Goal: Task Accomplishment & Management: Complete application form

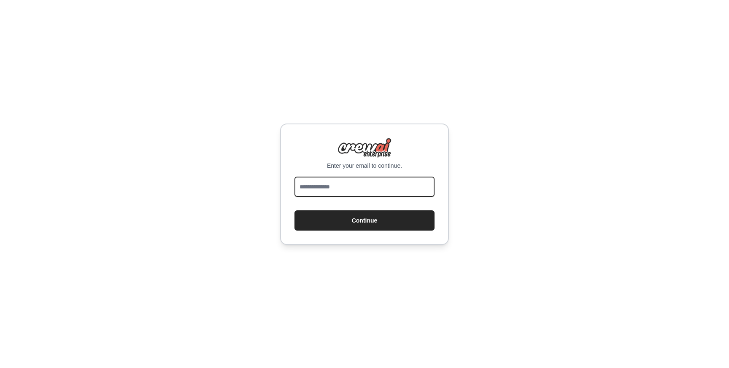
click at [342, 187] on input "email" at bounding box center [364, 187] width 140 height 20
type input "**********"
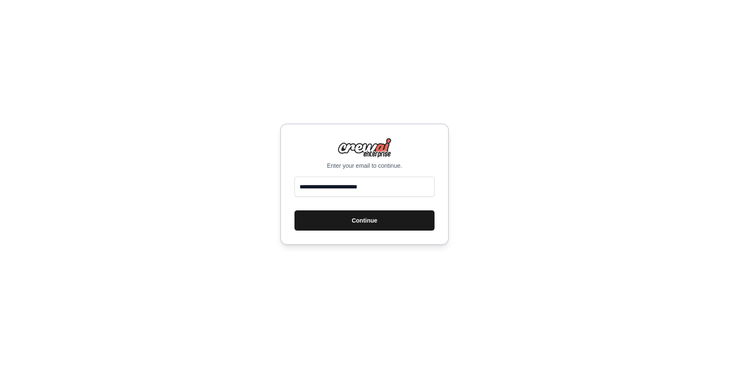
click at [347, 221] on button "Continue" at bounding box center [364, 220] width 140 height 20
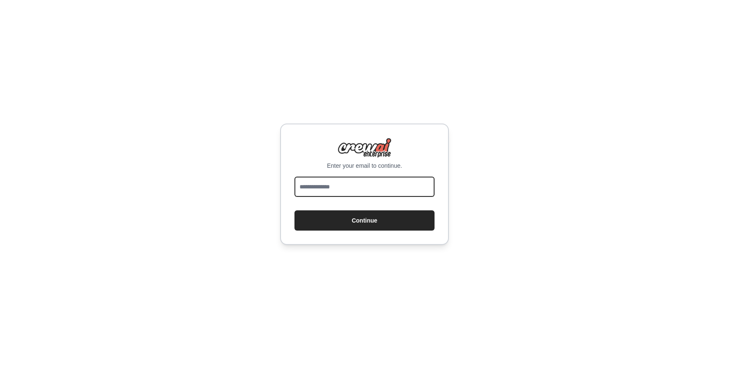
click at [339, 186] on input "email" at bounding box center [364, 187] width 140 height 20
type input "**********"
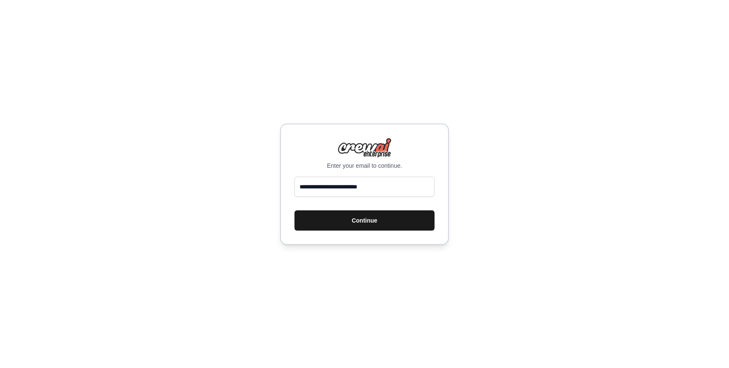
click at [344, 223] on button "Continue" at bounding box center [364, 220] width 140 height 20
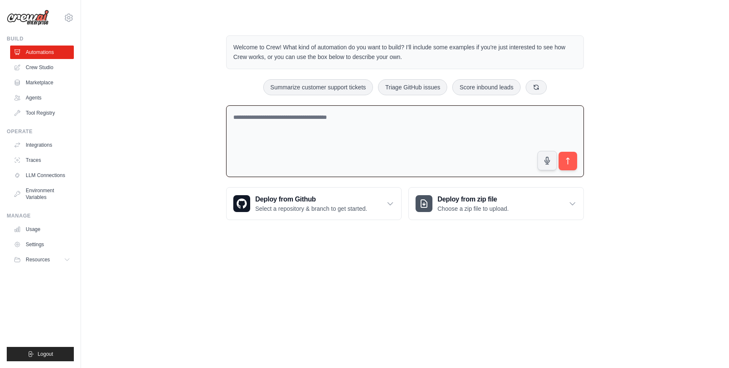
click at [331, 129] on textarea at bounding box center [405, 141] width 358 height 72
click at [284, 127] on textarea at bounding box center [405, 141] width 358 height 72
click at [35, 68] on link "Crew Studio" at bounding box center [43, 67] width 64 height 13
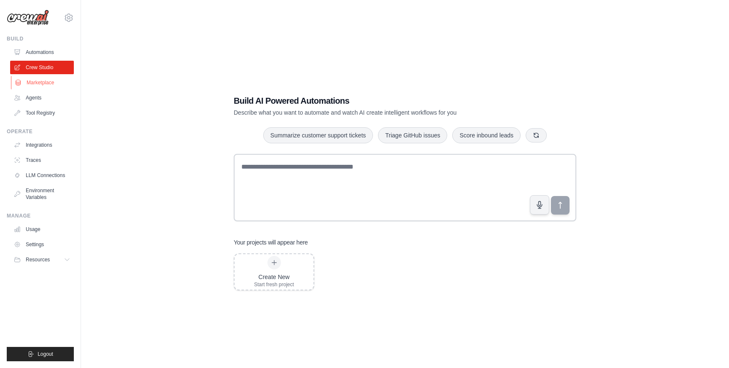
click at [52, 86] on link "Marketplace" at bounding box center [43, 82] width 64 height 13
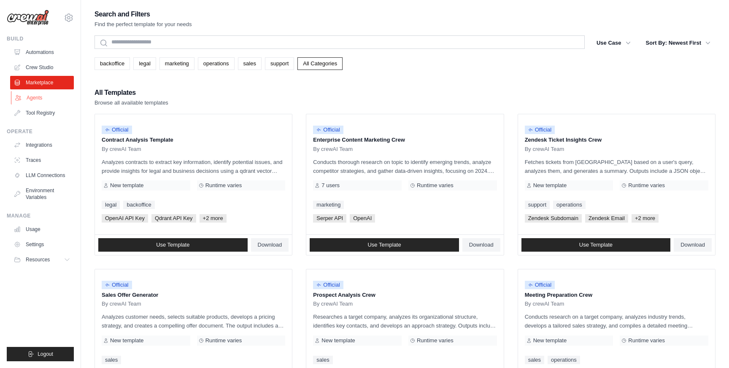
click at [48, 99] on link "Agents" at bounding box center [43, 97] width 64 height 13
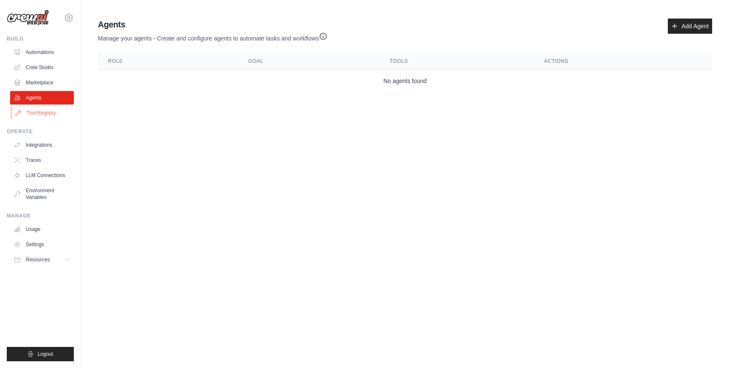
click at [54, 116] on link "Tool Registry" at bounding box center [43, 112] width 64 height 13
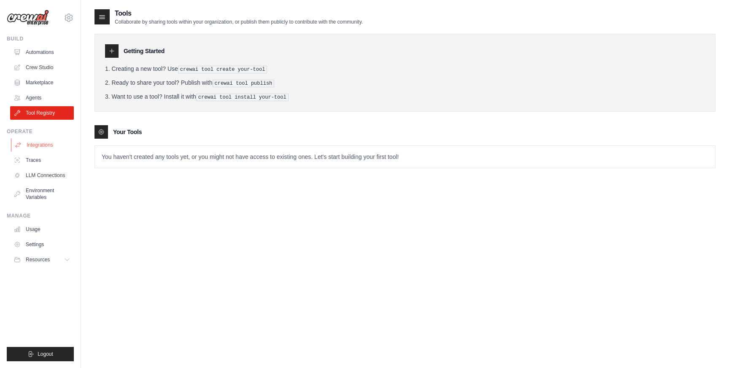
click at [54, 146] on link "Integrations" at bounding box center [43, 144] width 64 height 13
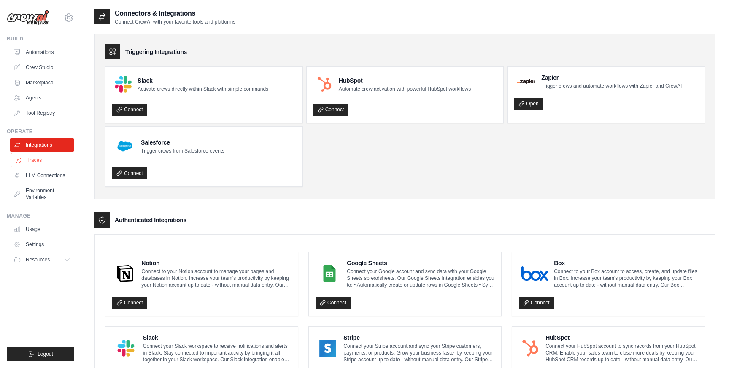
click at [52, 164] on link "Traces" at bounding box center [43, 160] width 64 height 13
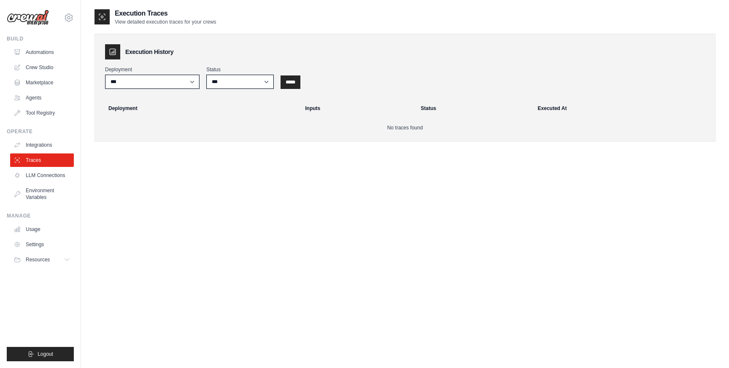
click at [55, 182] on ul "Integrations Traces LLM Connections Environment Variables" at bounding box center [42, 171] width 64 height 66
click at [55, 202] on link "Environment Variables" at bounding box center [43, 194] width 64 height 20
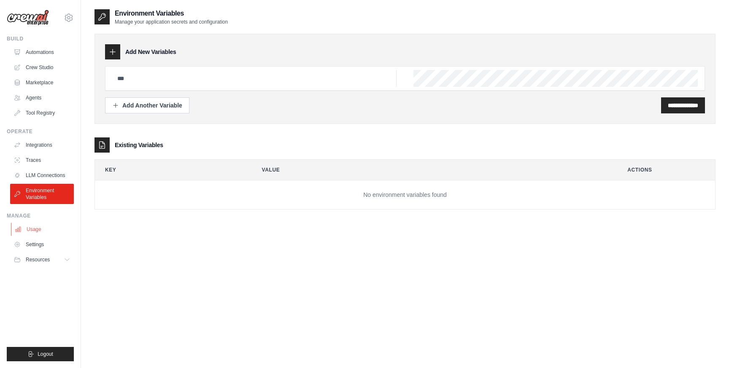
click at [50, 230] on link "Usage" at bounding box center [43, 229] width 64 height 13
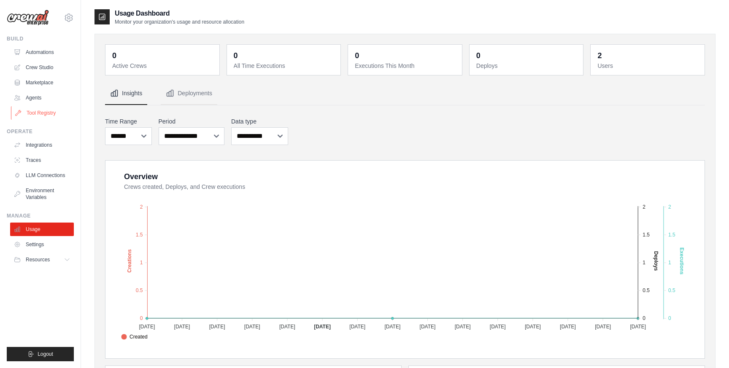
click at [49, 119] on link "Tool Registry" at bounding box center [43, 112] width 64 height 13
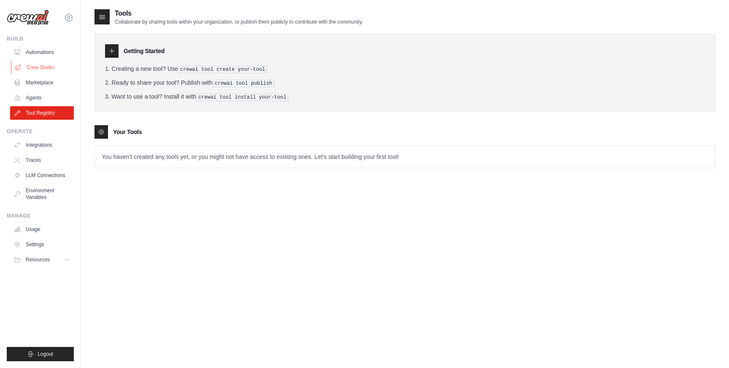
click at [41, 65] on link "Crew Studio" at bounding box center [43, 67] width 64 height 13
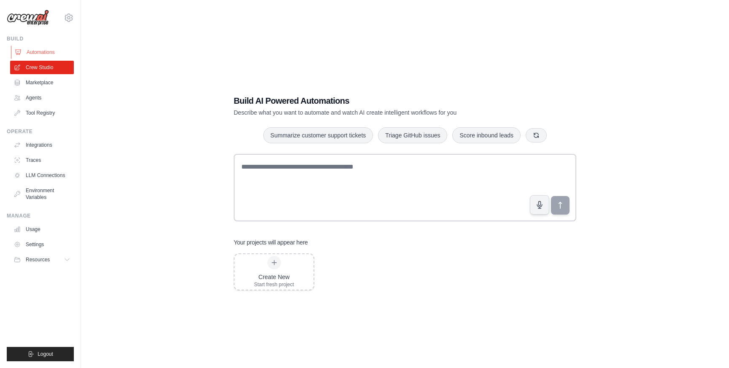
click at [43, 51] on link "Automations" at bounding box center [43, 52] width 64 height 13
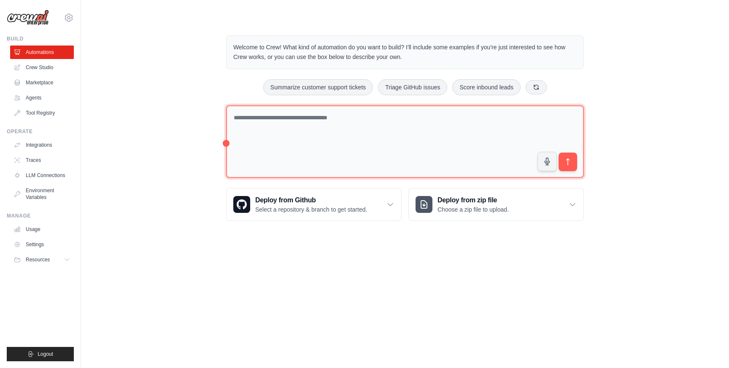
click at [339, 127] on textarea at bounding box center [405, 141] width 358 height 73
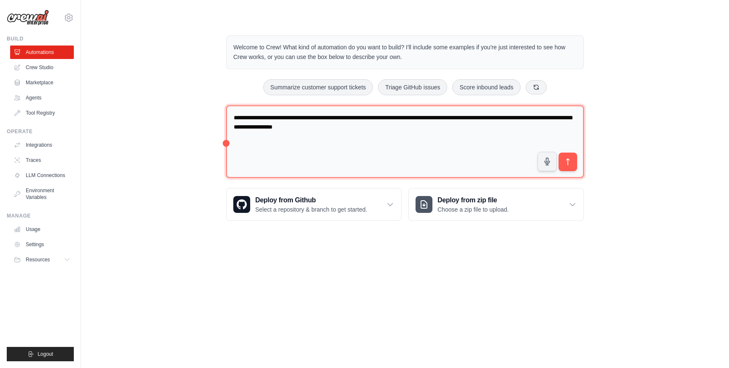
click at [396, 129] on textarea "**********" at bounding box center [405, 141] width 358 height 73
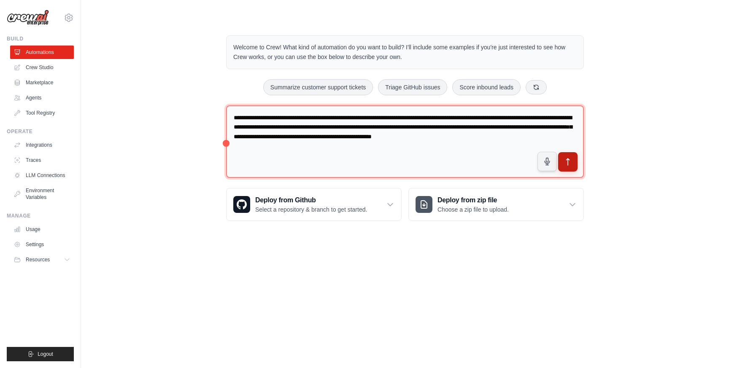
type textarea "**********"
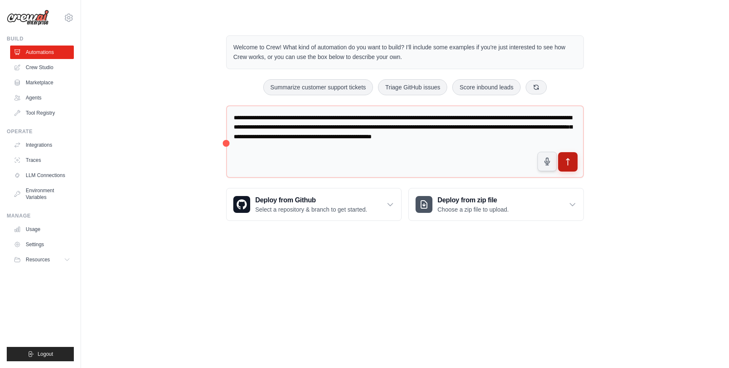
click at [569, 165] on icon "submit" at bounding box center [567, 162] width 9 height 9
click at [51, 53] on link "Automations" at bounding box center [43, 52] width 64 height 13
click at [49, 73] on link "Crew Studio" at bounding box center [43, 67] width 64 height 13
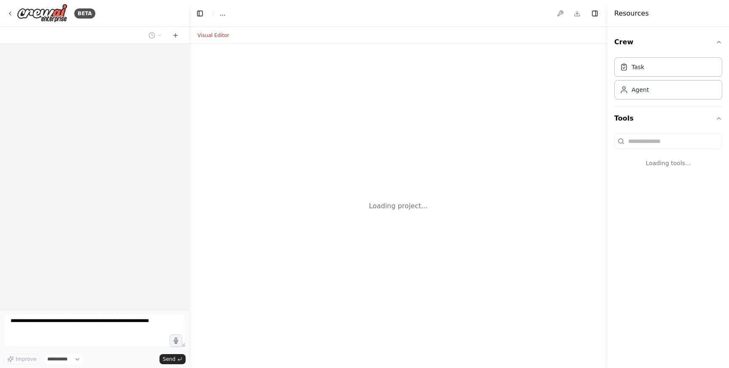
select select "****"
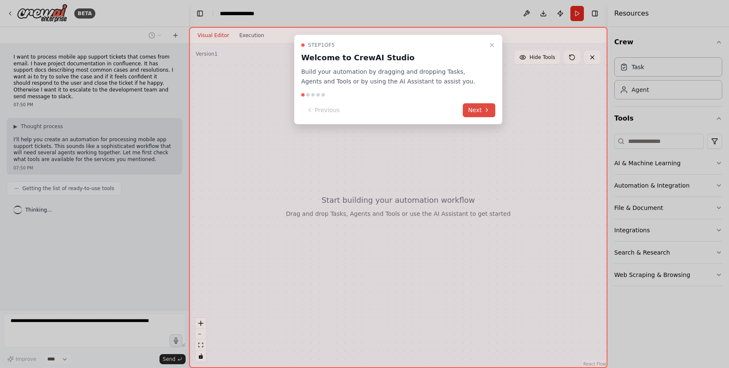
click at [485, 110] on icon at bounding box center [486, 110] width 7 height 7
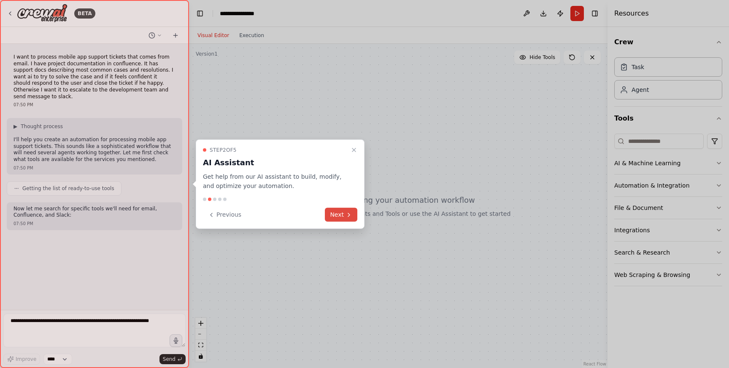
click at [342, 217] on button "Next" at bounding box center [341, 215] width 32 height 14
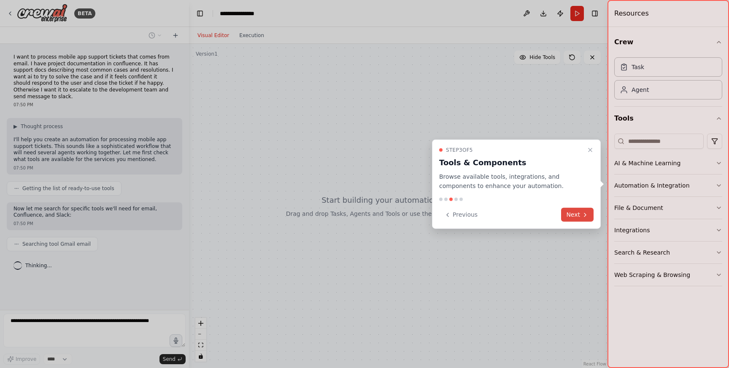
click at [578, 215] on button "Next" at bounding box center [577, 215] width 32 height 14
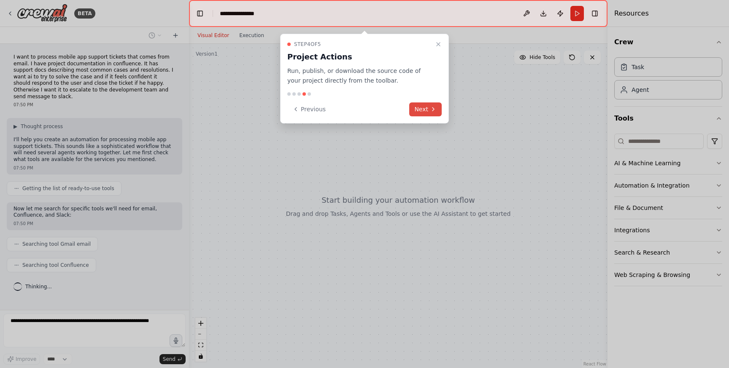
click at [432, 109] on icon at bounding box center [433, 109] width 7 height 7
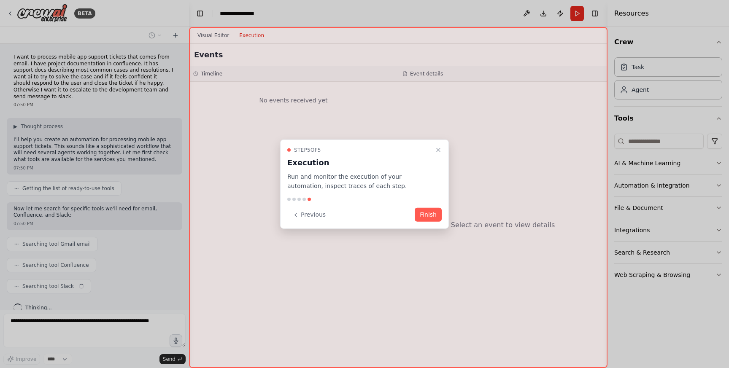
scroll to position [5, 0]
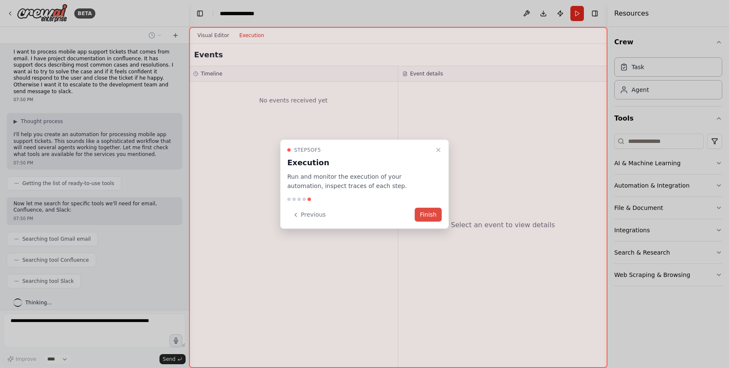
click at [430, 214] on button "Finish" at bounding box center [428, 215] width 27 height 14
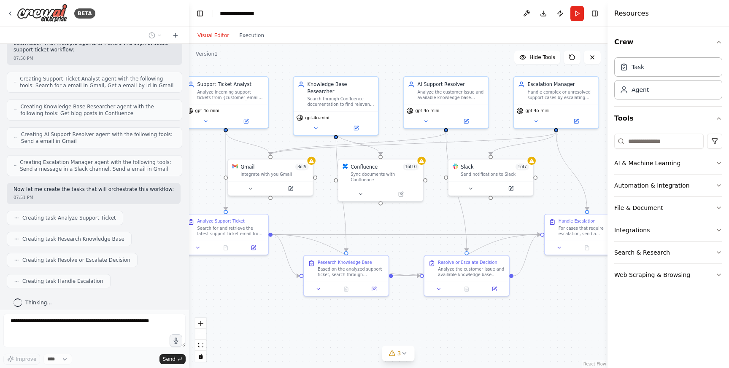
scroll to position [319, 0]
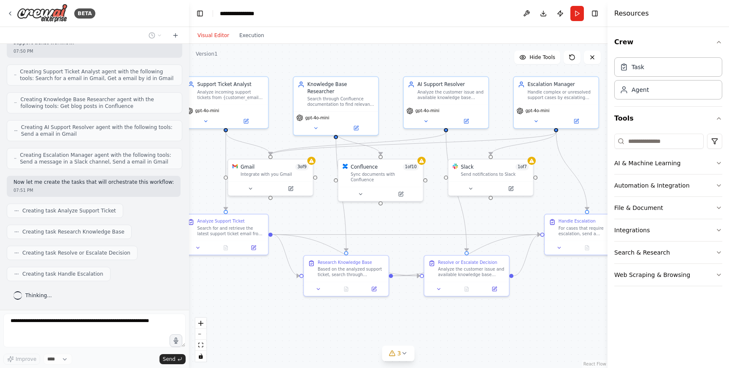
drag, startPoint x: 478, startPoint y: 265, endPoint x: 377, endPoint y: 223, distance: 109.7
click at [377, 223] on div ".deletable-edge-delete-btn { width: 20px; height: 20px; border: 0px solid #ffff…" at bounding box center [398, 206] width 418 height 324
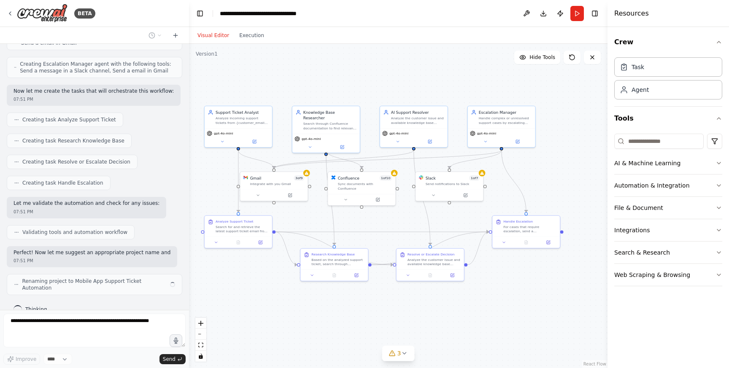
scroll to position [375, 0]
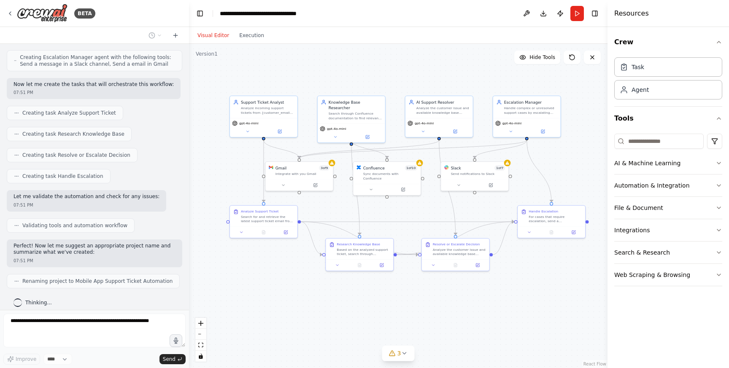
drag, startPoint x: 370, startPoint y: 221, endPoint x: 396, endPoint y: 207, distance: 29.2
click at [396, 207] on div ".deletable-edge-delete-btn { width: 20px; height: 20px; border: 0px solid #ffff…" at bounding box center [398, 206] width 418 height 324
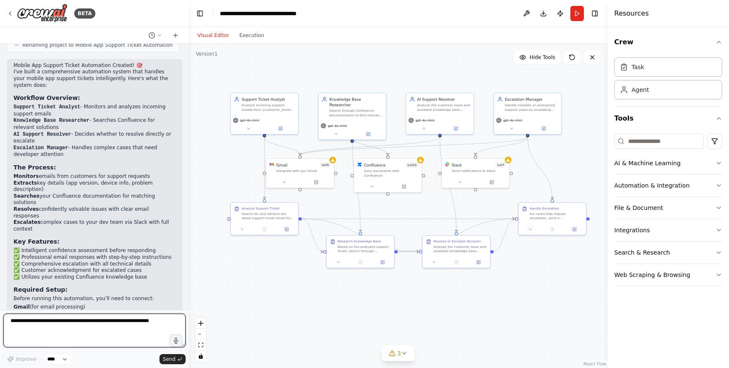
scroll to position [612, 0]
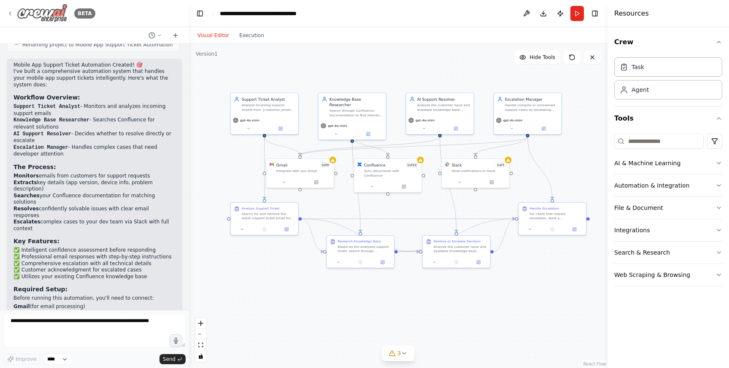
click at [12, 11] on icon at bounding box center [10, 13] width 7 height 7
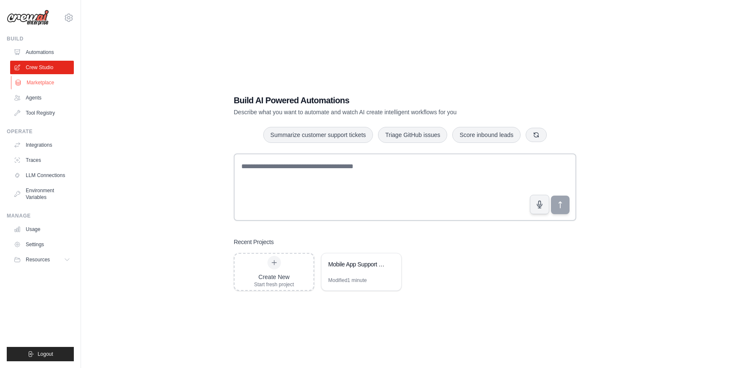
click at [46, 82] on link "Marketplace" at bounding box center [43, 82] width 64 height 13
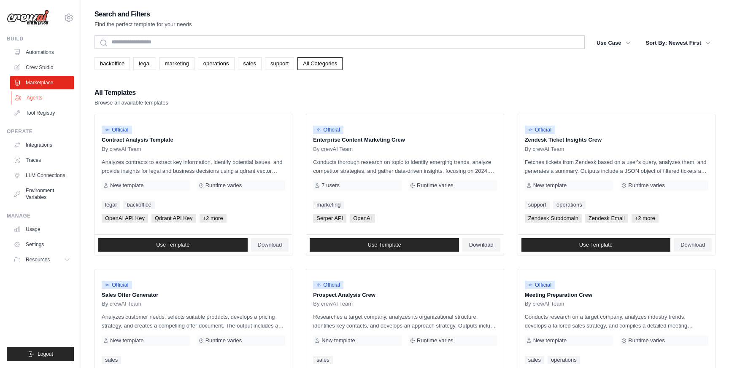
click at [46, 95] on link "Agents" at bounding box center [43, 97] width 64 height 13
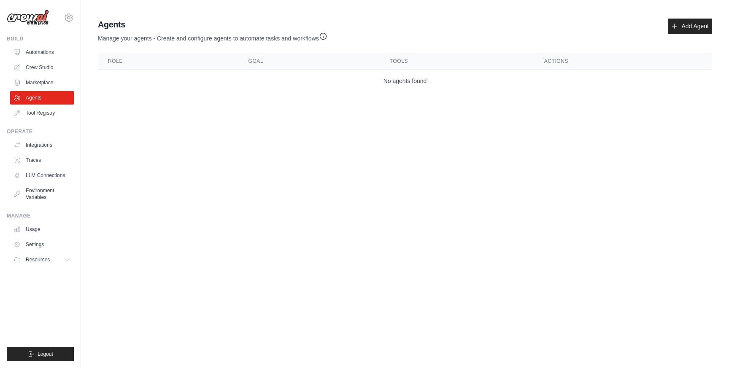
click at [54, 120] on ul "Build Automations Crew Studio Marketplace Agents" at bounding box center [40, 198] width 67 height 326
click at [53, 71] on link "Crew Studio" at bounding box center [43, 67] width 64 height 13
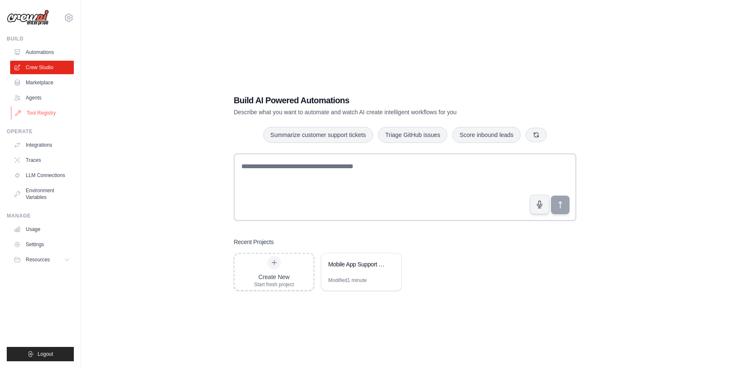
click at [53, 115] on link "Tool Registry" at bounding box center [43, 112] width 64 height 13
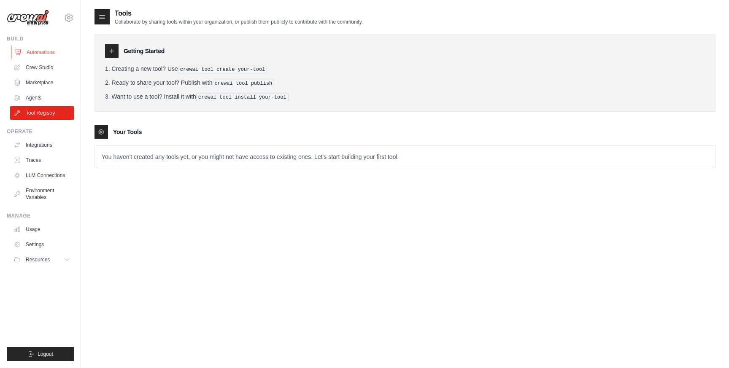
click at [53, 54] on link "Automations" at bounding box center [43, 52] width 64 height 13
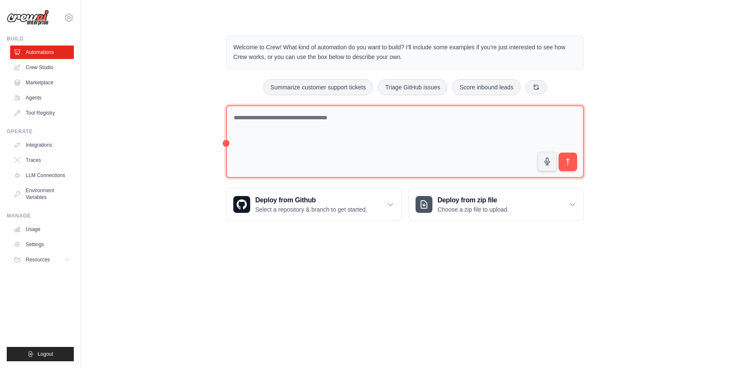
click at [327, 124] on textarea at bounding box center [405, 141] width 358 height 73
